Goal: Transaction & Acquisition: Purchase product/service

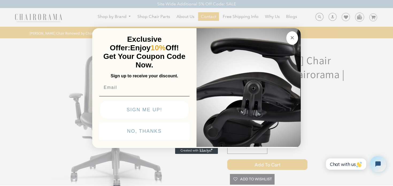
click at [289, 35] on icon "Close dialog" at bounding box center [292, 38] width 6 height 6
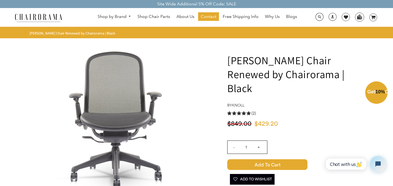
click at [290, 35] on div "Close dialog Exclusive Offer: Enjoy 10% Off! Get Your Coupon Code Now. Sign up …" at bounding box center [196, 92] width 209 height 123
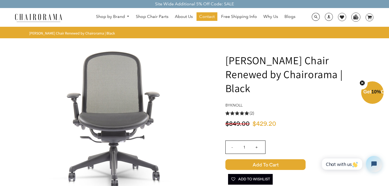
click at [251, 65] on h1 "[PERSON_NAME] Chair Renewed by Chairorama | Black" at bounding box center [296, 74] width 143 height 42
click at [244, 63] on h1 "[PERSON_NAME] Chair Renewed by Chairorama | Black" at bounding box center [296, 74] width 143 height 42
copy h1 "knoll"
